Goal: Browse casually

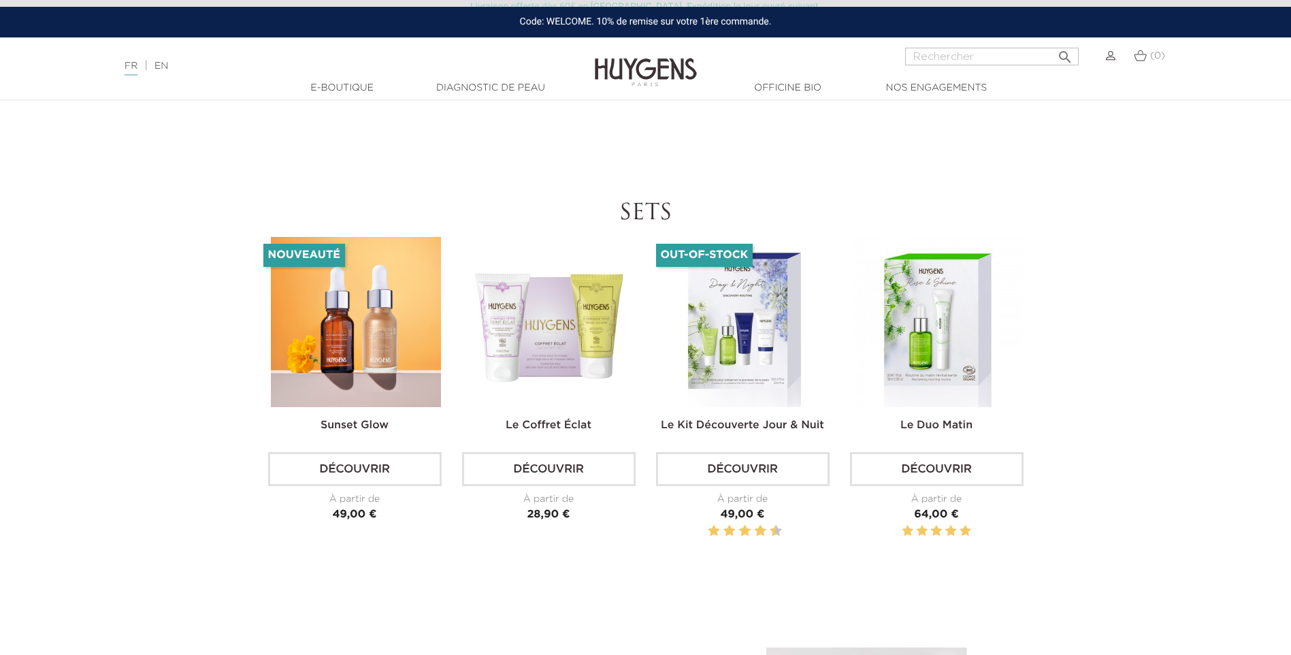
scroll to position [4083, 0]
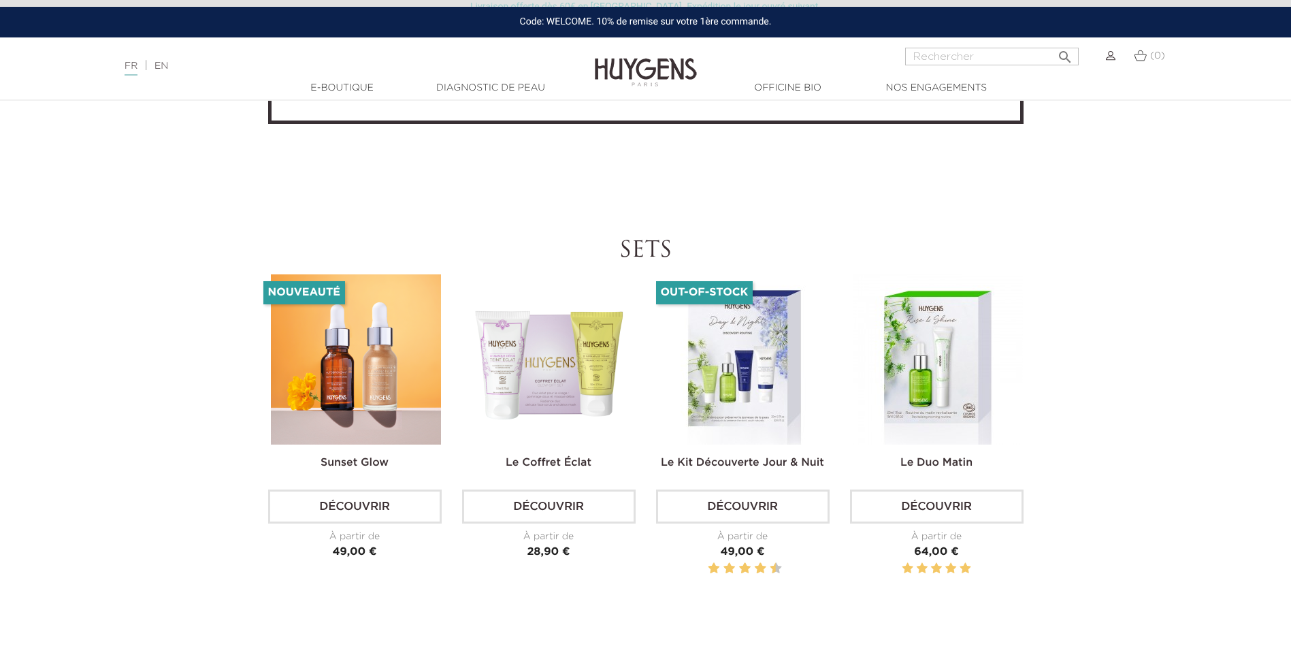
scroll to position [4151, 0]
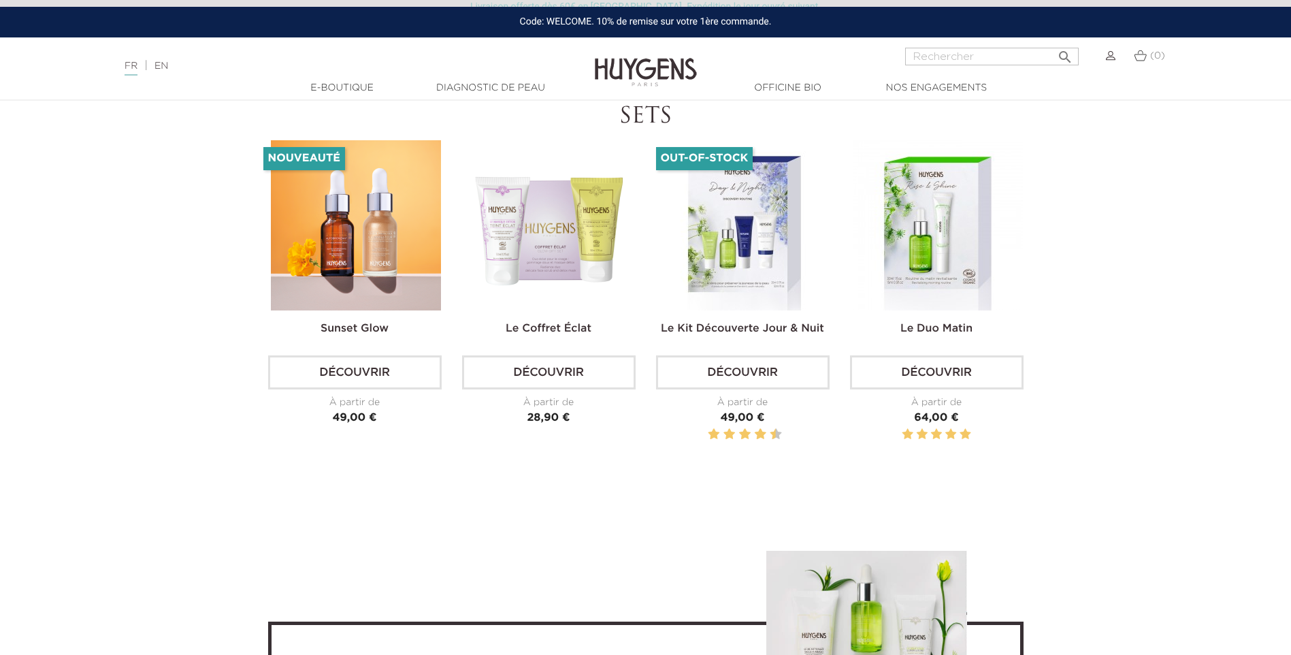
click at [359, 298] on img at bounding box center [356, 225] width 170 height 170
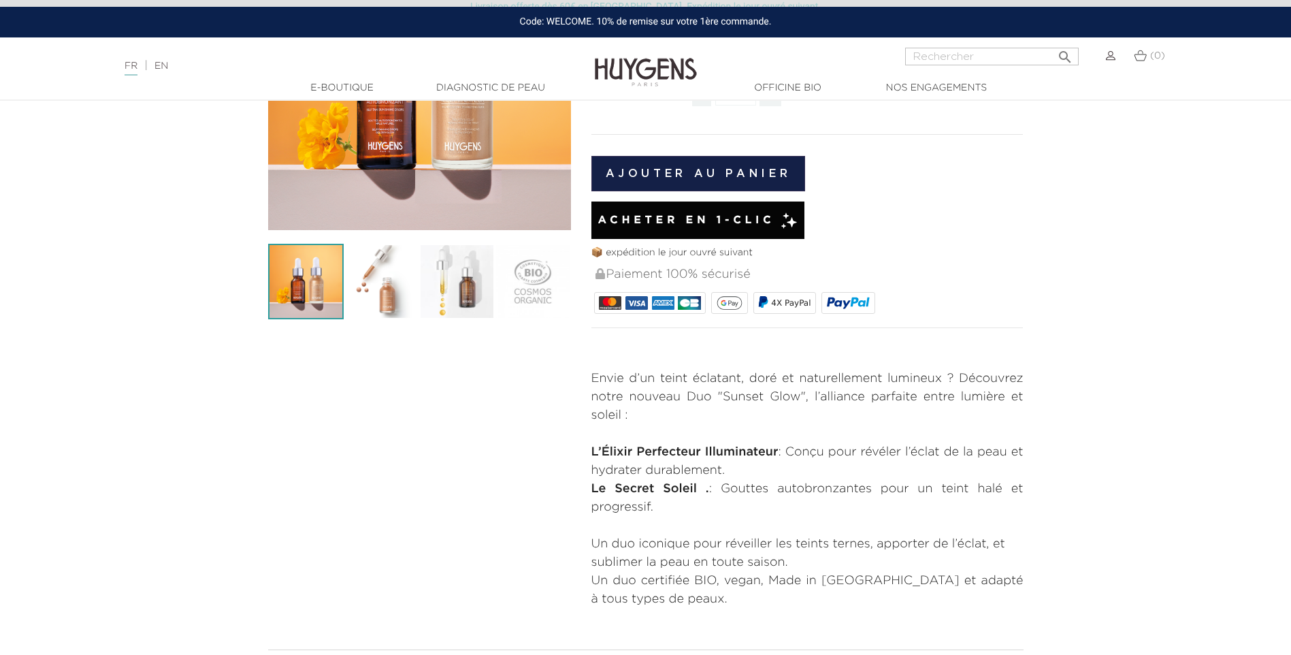
scroll to position [272, 0]
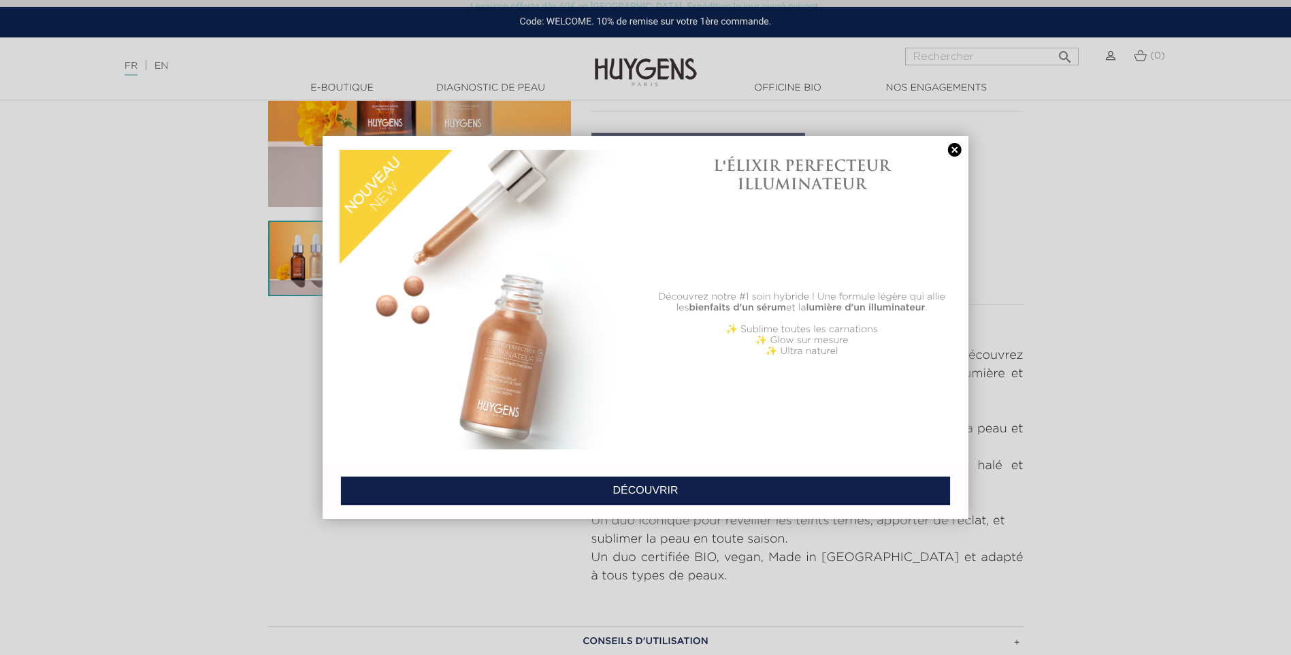
click at [956, 149] on link at bounding box center [954, 150] width 19 height 14
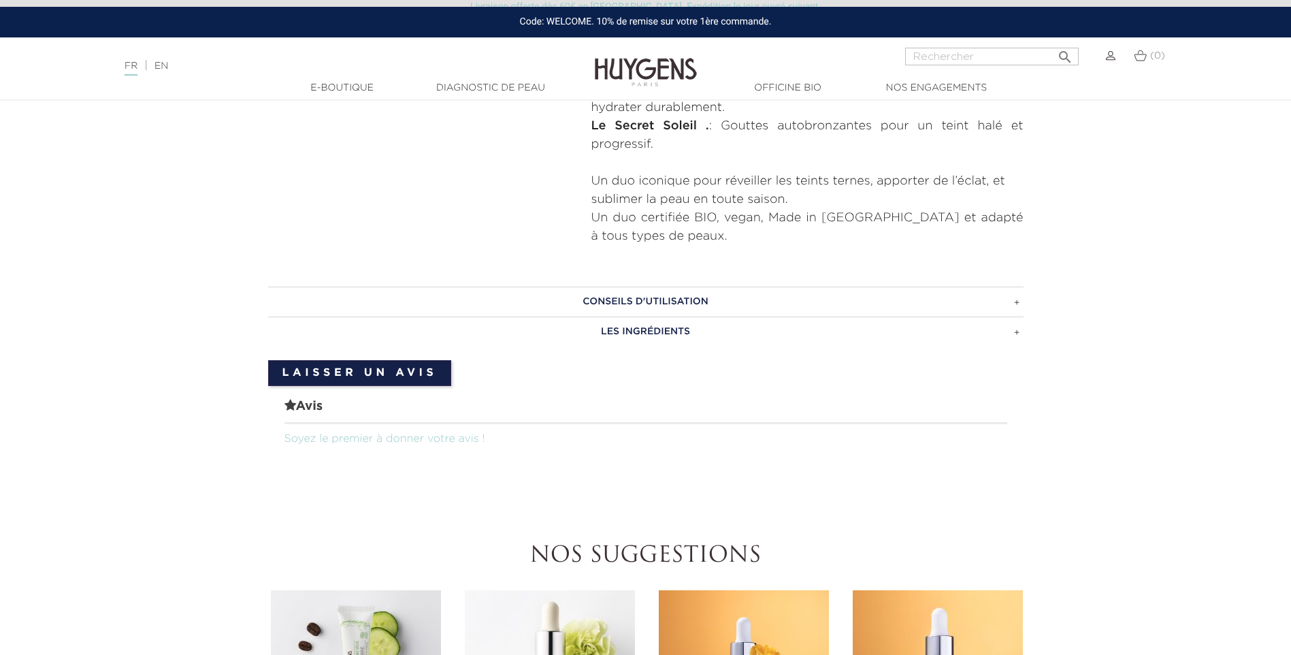
scroll to position [612, 0]
click at [1021, 301] on h3 "CONSEILS D'UTILISATION" at bounding box center [645, 301] width 755 height 30
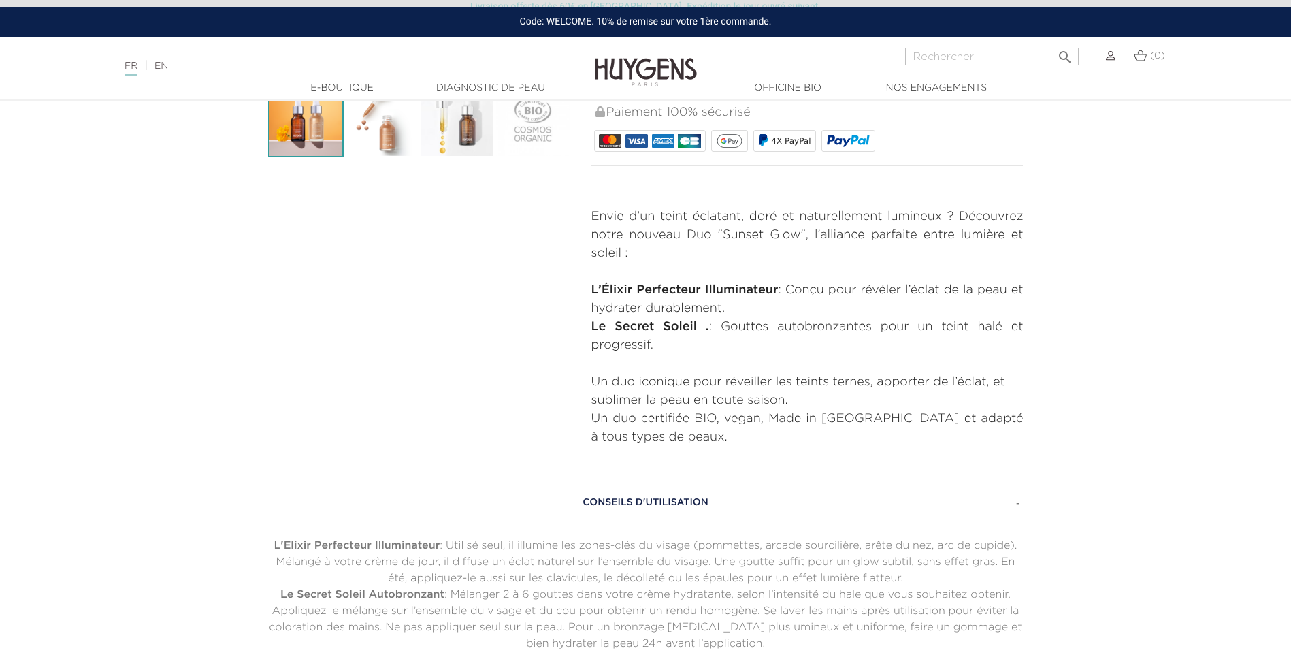
scroll to position [272, 0]
